Goal: Find specific page/section

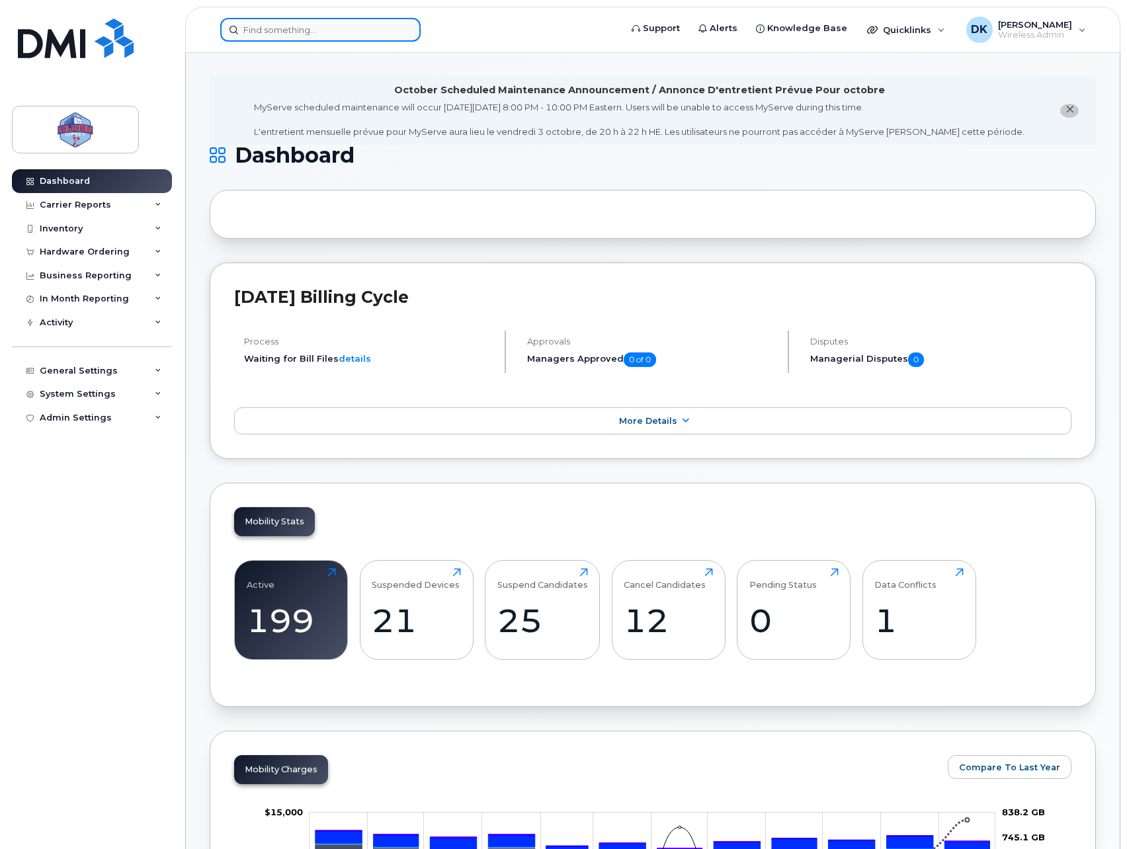
click at [335, 28] on input at bounding box center [320, 30] width 200 height 24
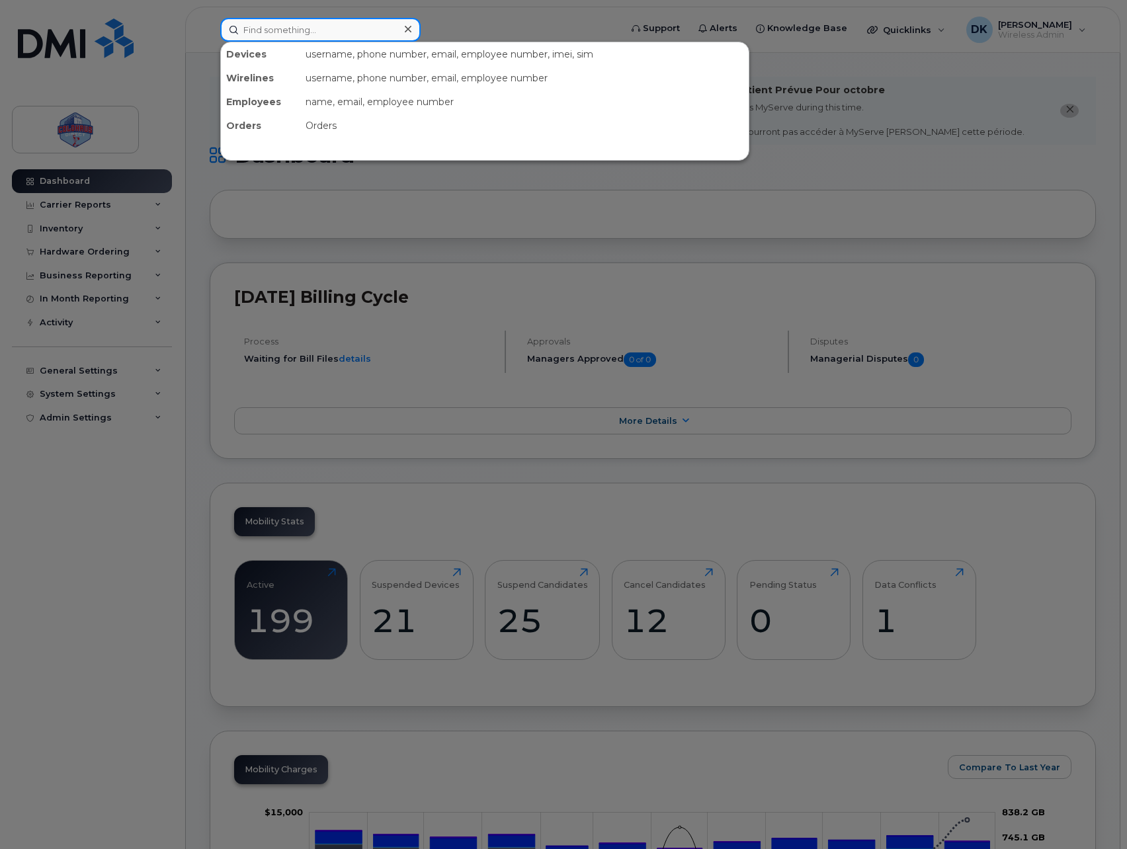
paste input "2893830226"
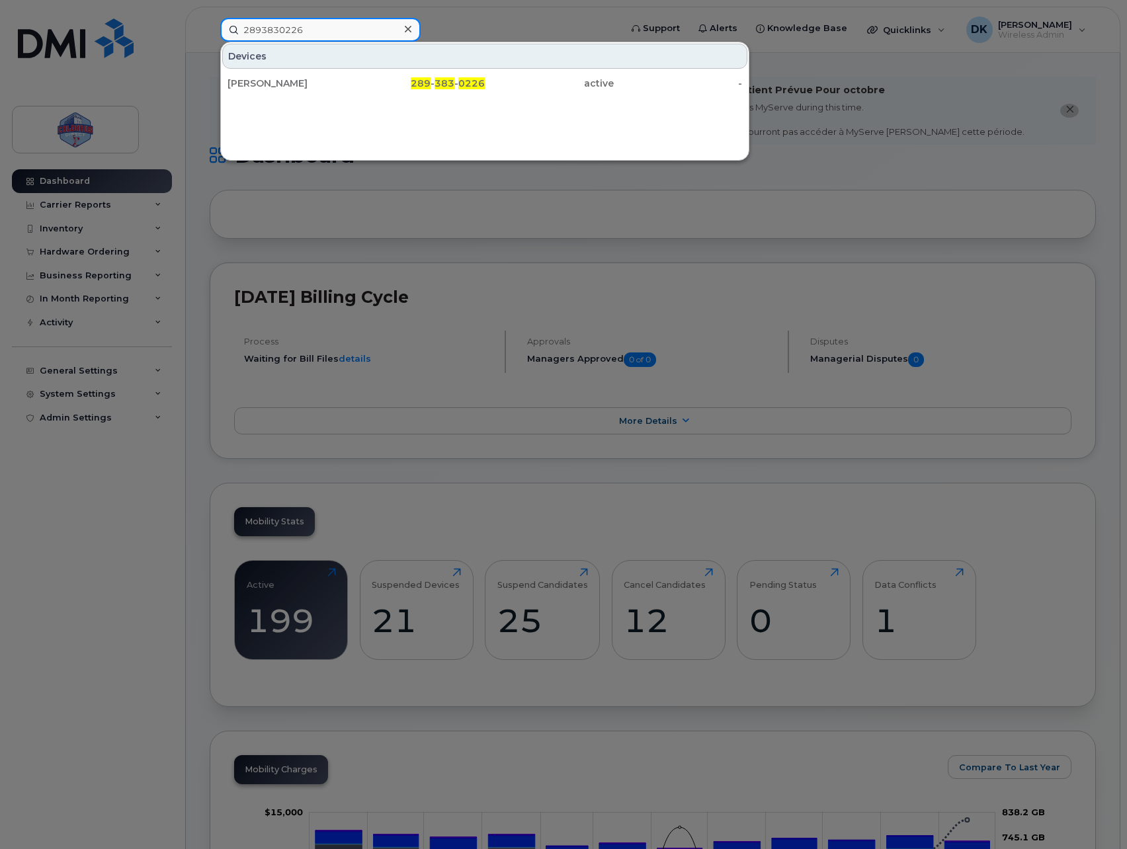
type input "2893830226"
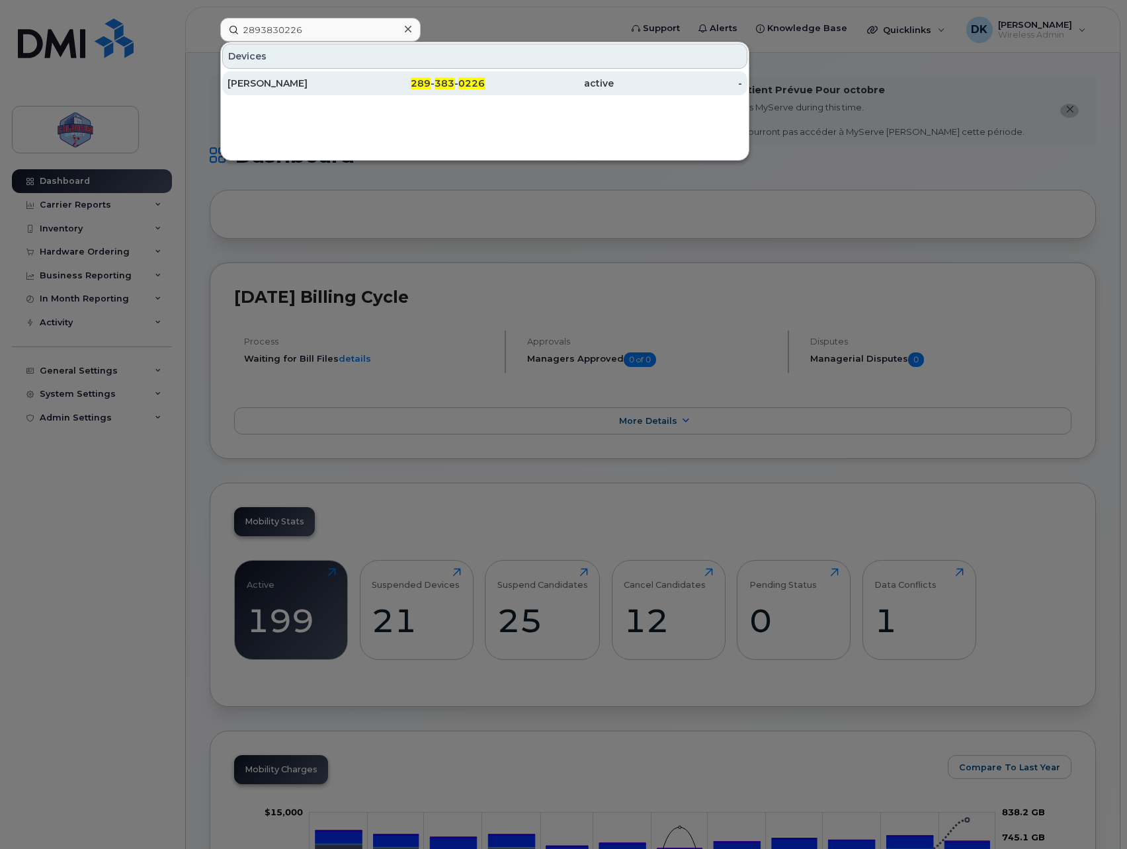
click at [249, 95] on div "[PERSON_NAME]" at bounding box center [291, 83] width 129 height 24
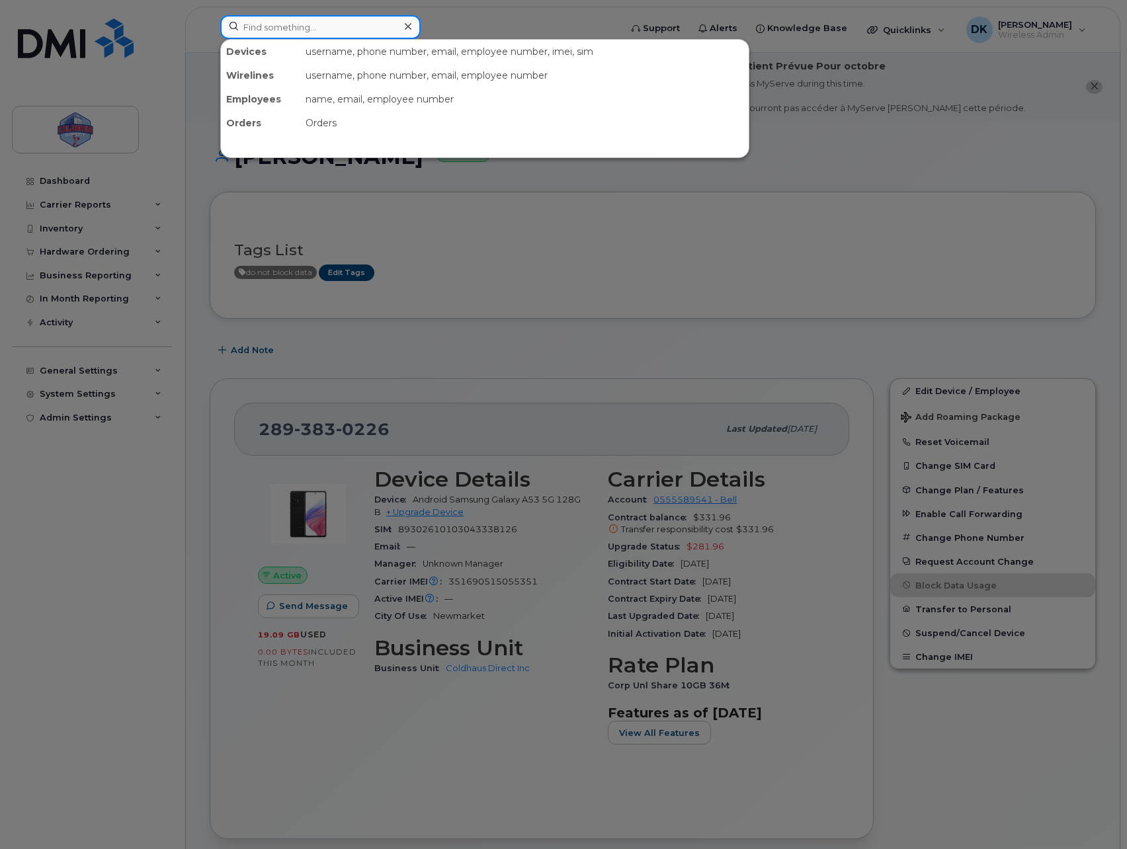
click at [325, 38] on input at bounding box center [320, 27] width 200 height 24
paste input "7057405268"
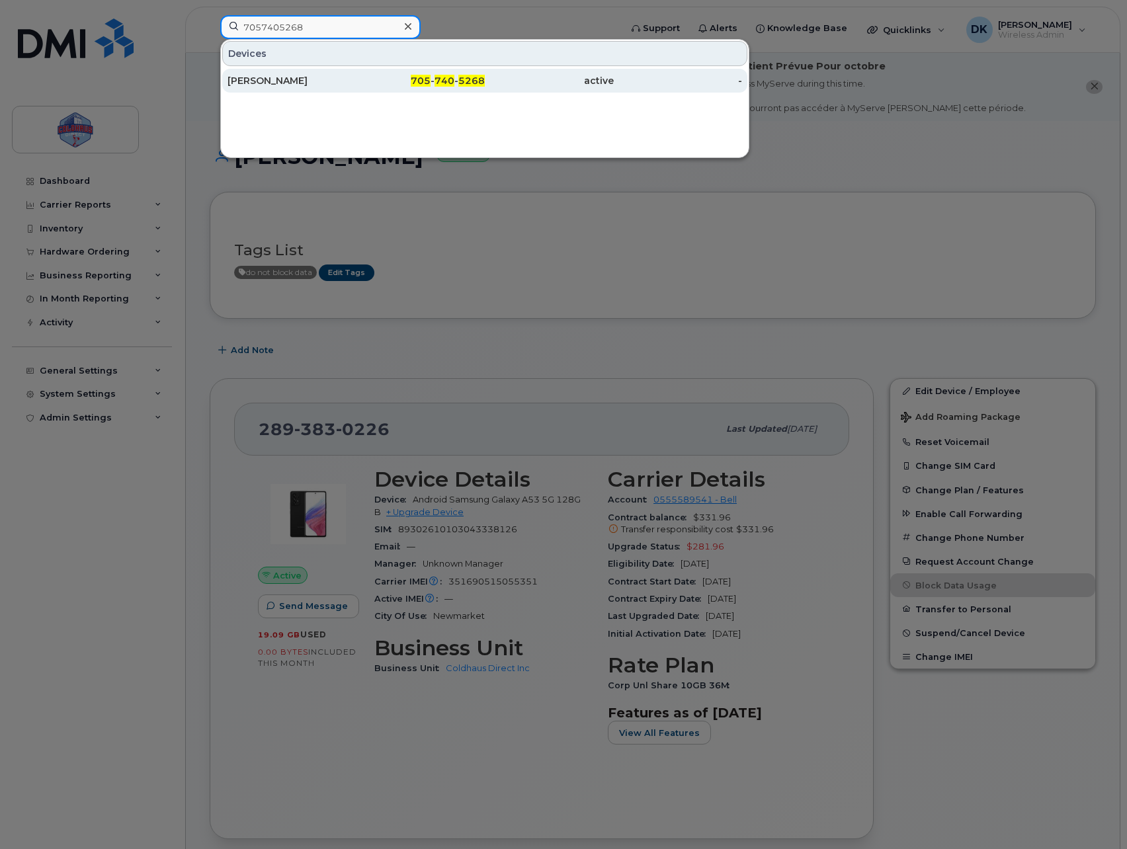
type input "7057405268"
drag, startPoint x: 302, startPoint y: 73, endPoint x: 454, endPoint y: 125, distance: 160.8
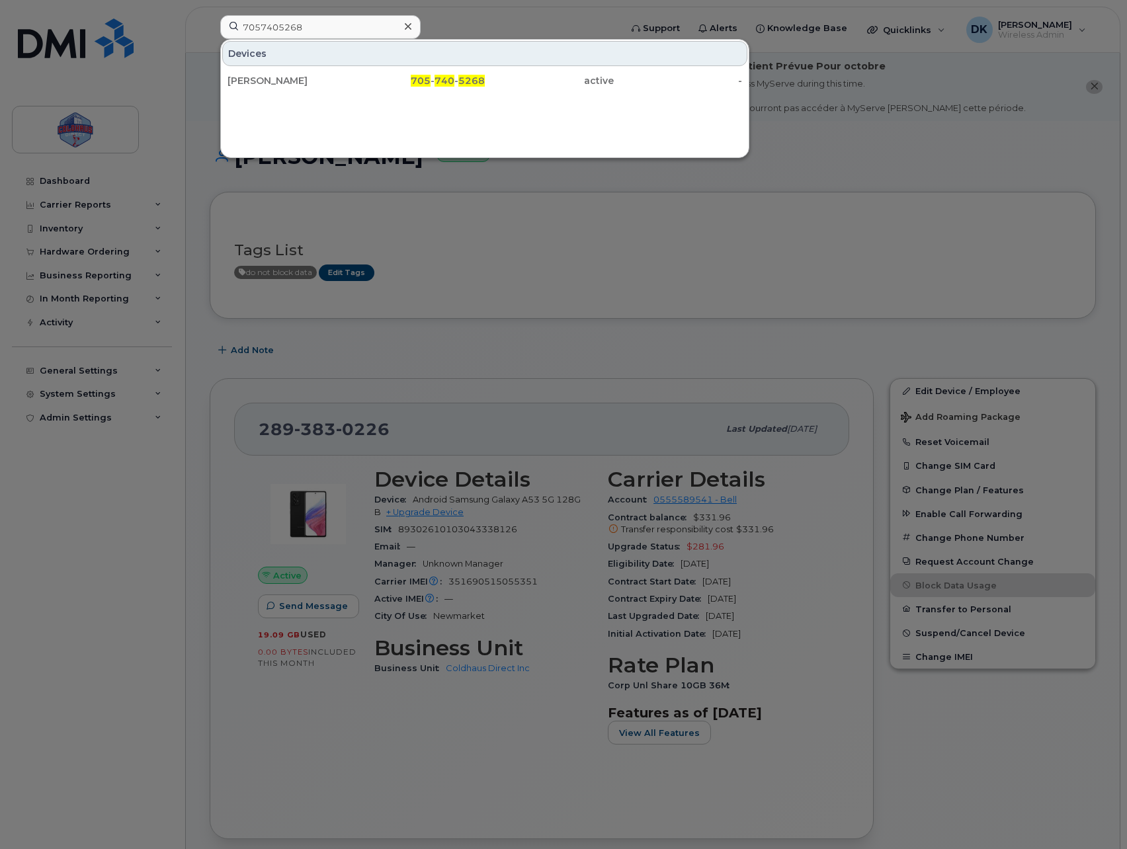
click at [302, 73] on div "Brennan Lawrence" at bounding box center [291, 81] width 129 height 24
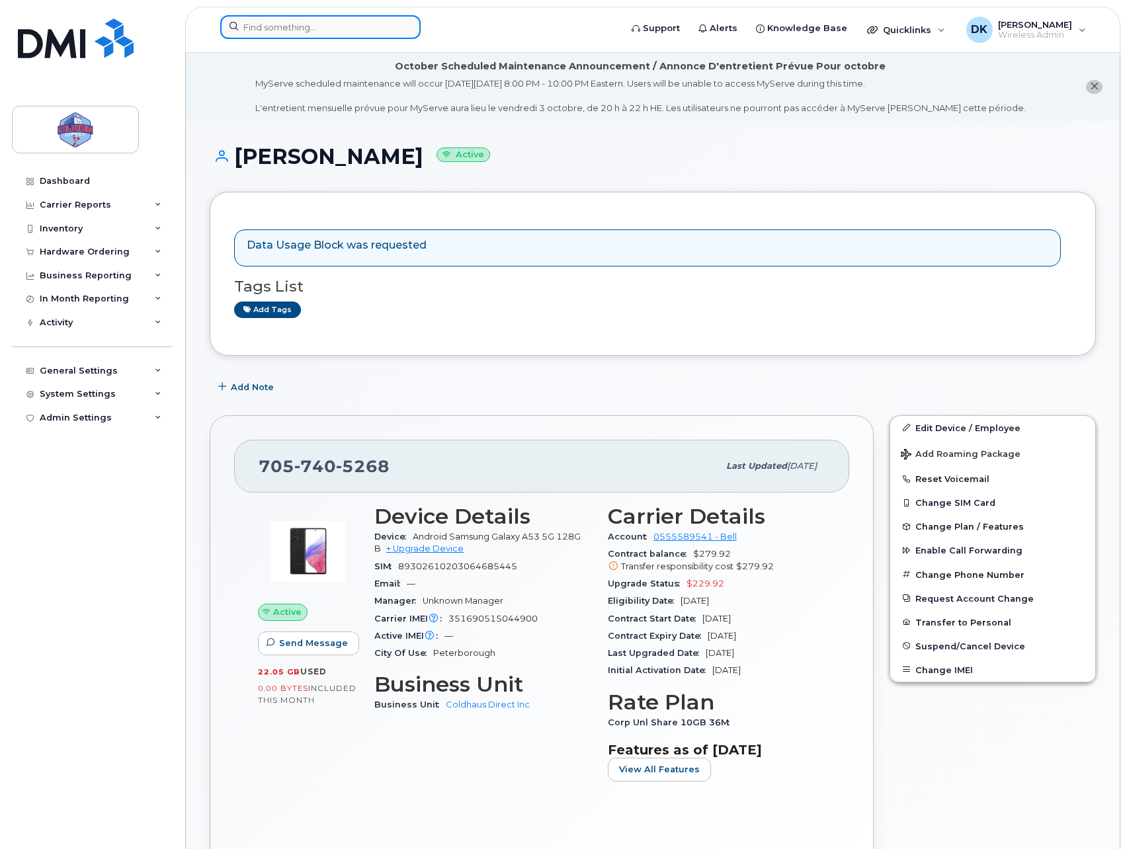
click at [247, 25] on input at bounding box center [320, 27] width 200 height 24
paste input "2895448188"
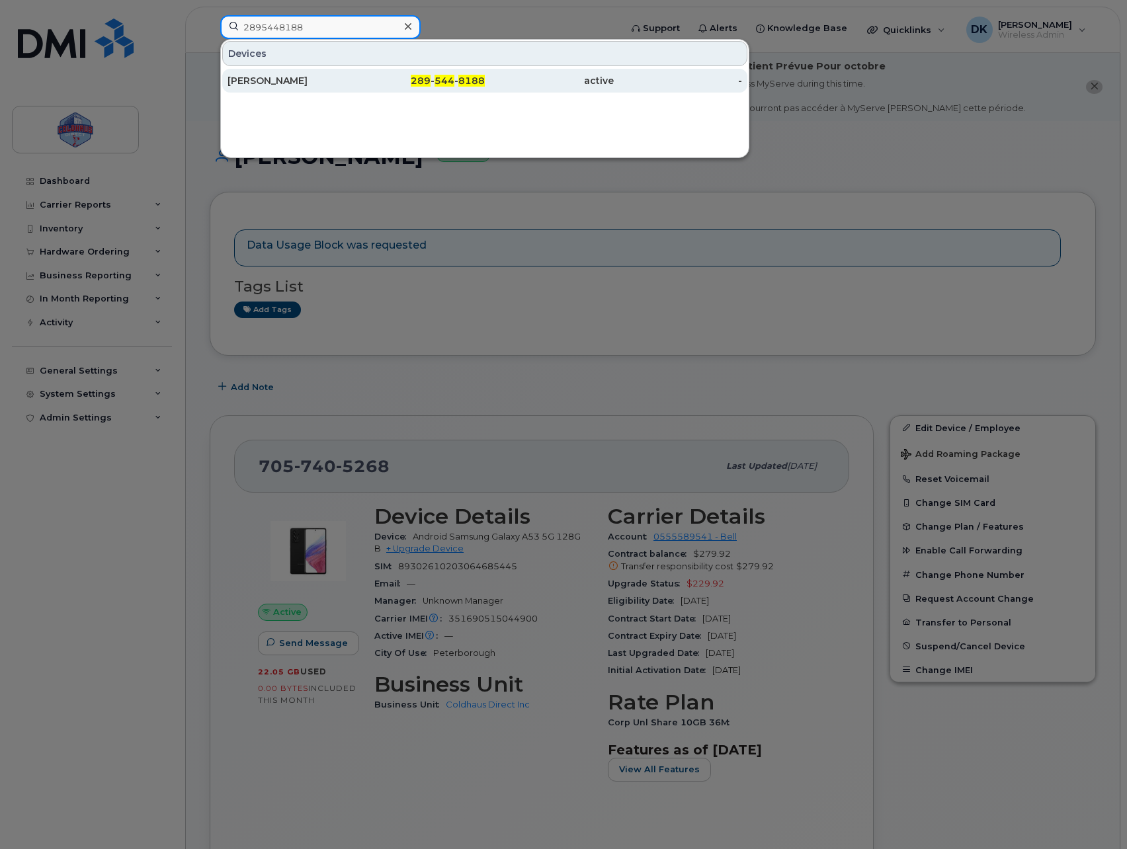
type input "2895448188"
click at [343, 91] on div "[PERSON_NAME]" at bounding box center [291, 81] width 129 height 24
